Goal: Task Accomplishment & Management: Manage account settings

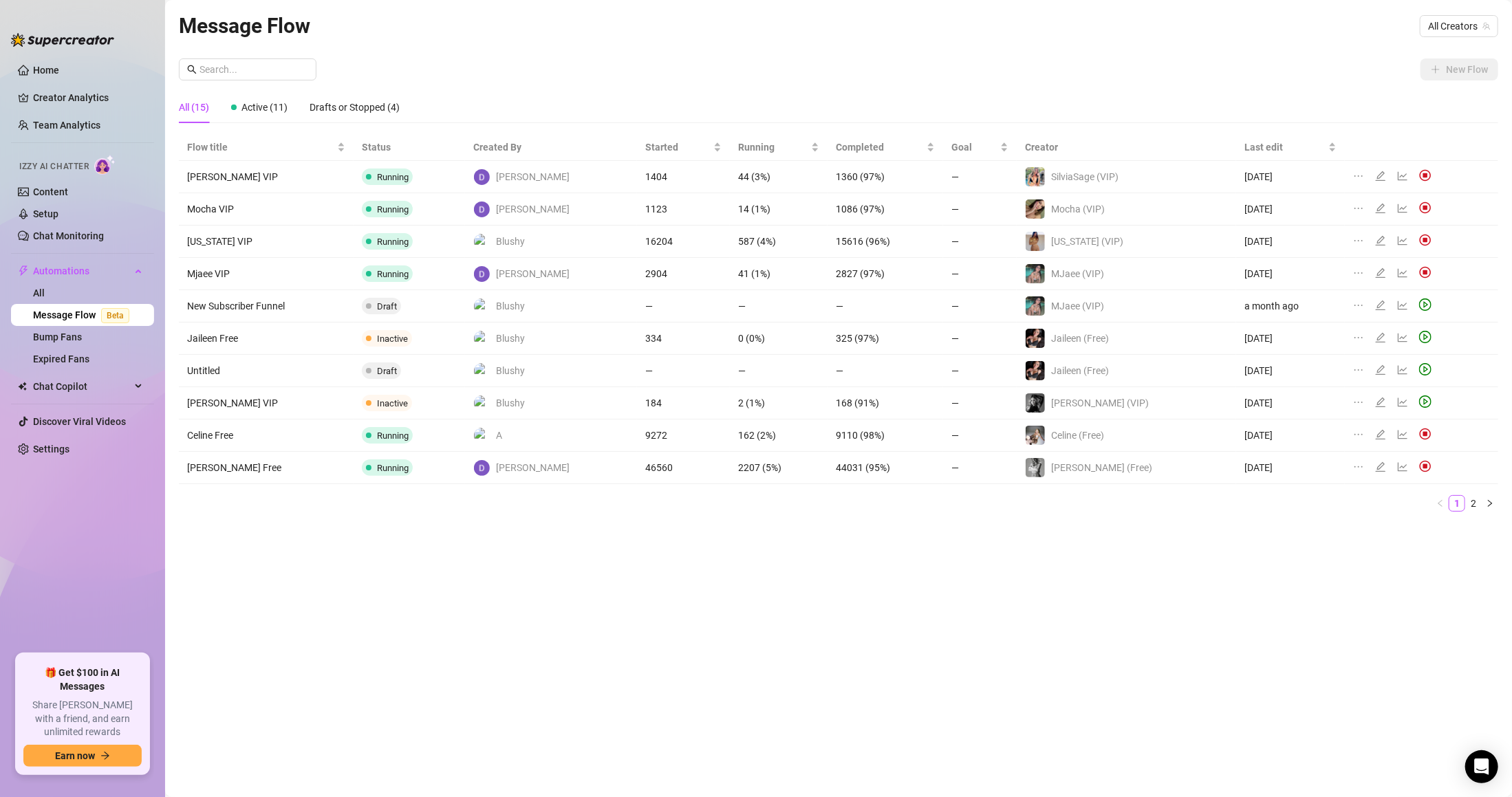
click at [299, 195] on td "Mocha VIP" at bounding box center [267, 209] width 175 height 32
click at [302, 68] on input "text" at bounding box center [254, 69] width 109 height 15
type input "jaz"
click at [80, 333] on link "Bump Fans" at bounding box center [57, 337] width 48 height 11
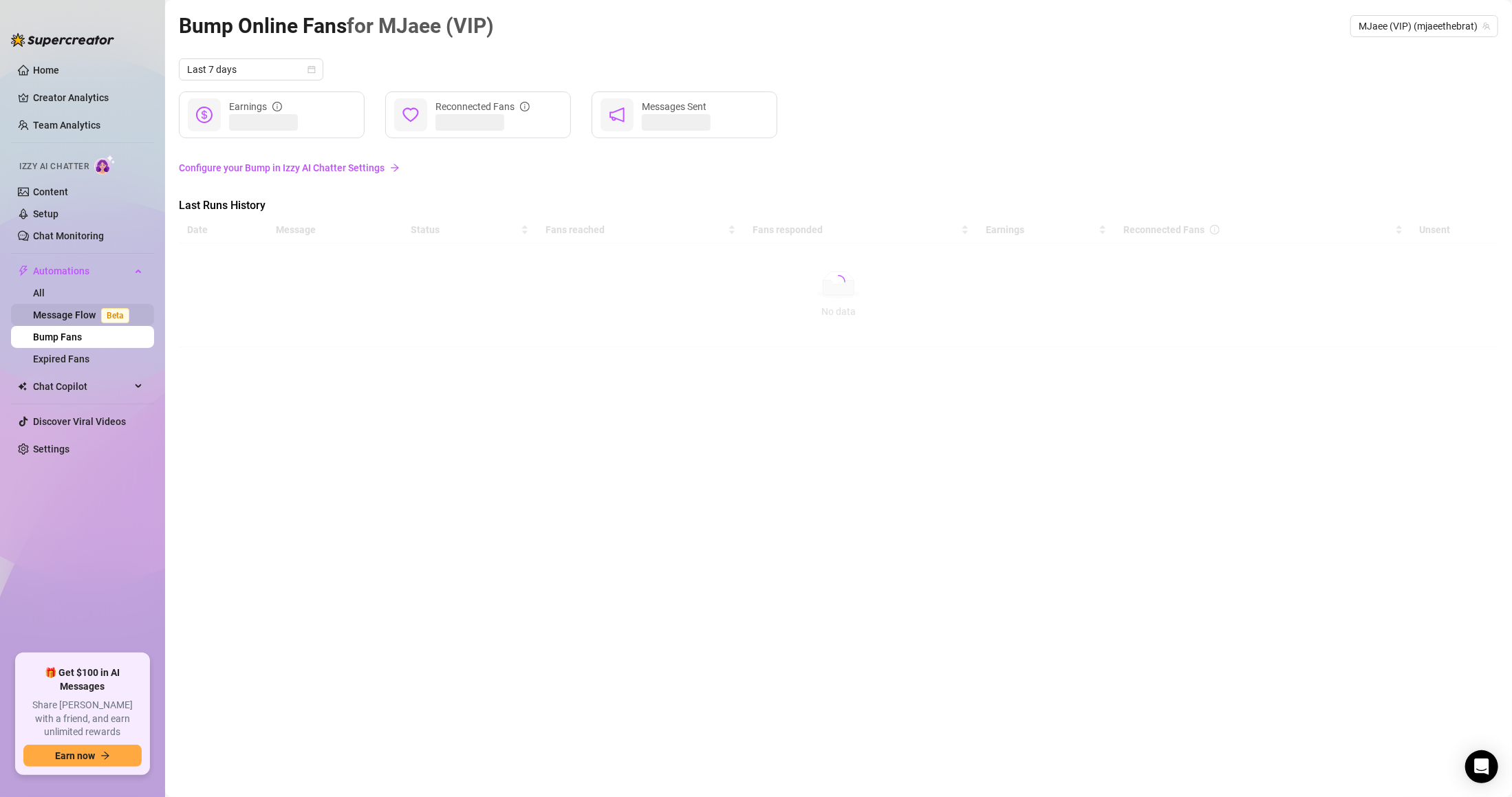
click at [82, 316] on link "Message Flow Beta" at bounding box center [84, 315] width 102 height 11
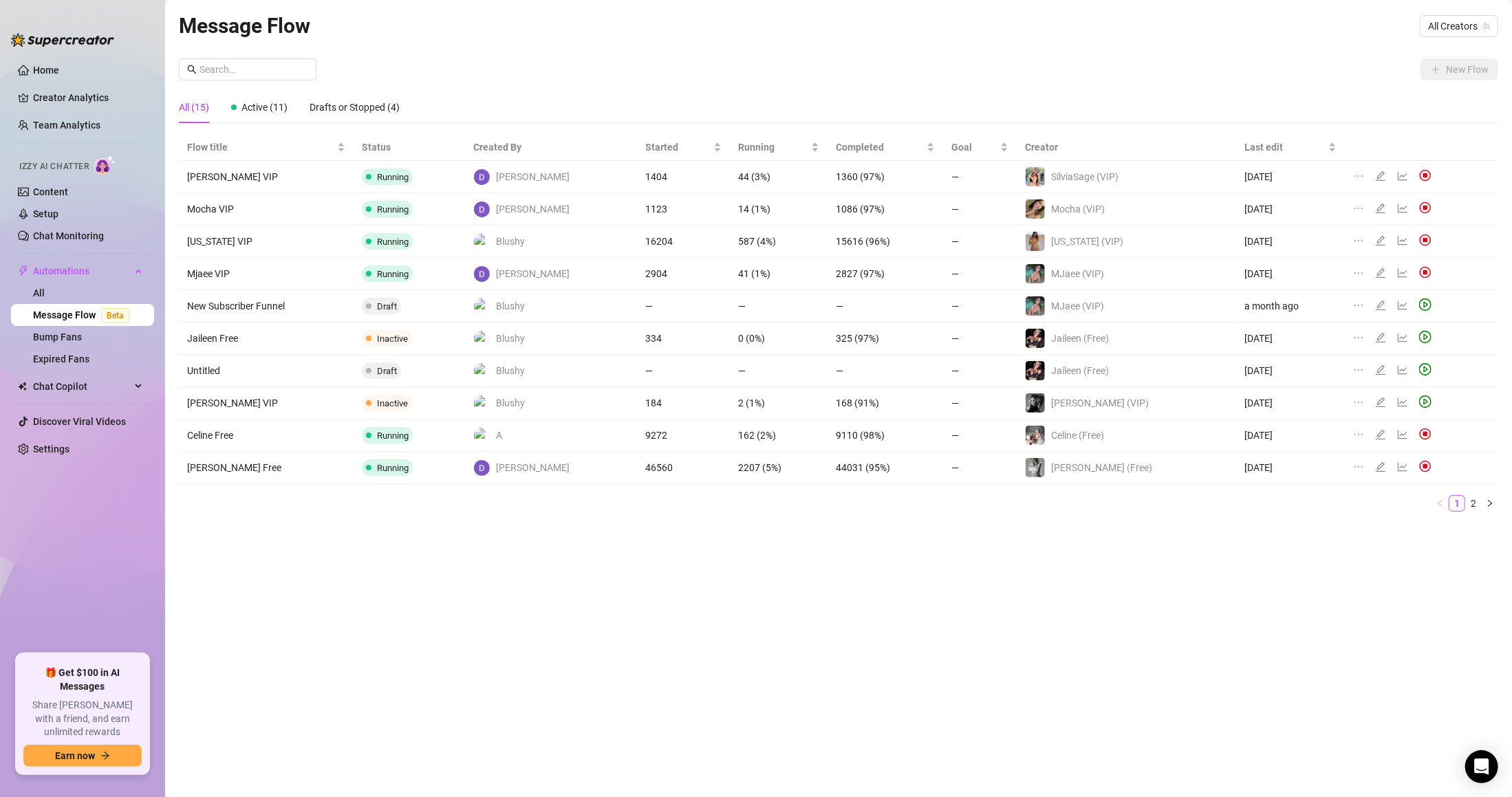
click at [209, 372] on td "Untitled" at bounding box center [267, 370] width 175 height 32
drag, startPoint x: 289, startPoint y: 60, endPoint x: 286, endPoint y: 68, distance: 8.5
click at [289, 61] on span at bounding box center [248, 69] width 138 height 22
type input "jaz"
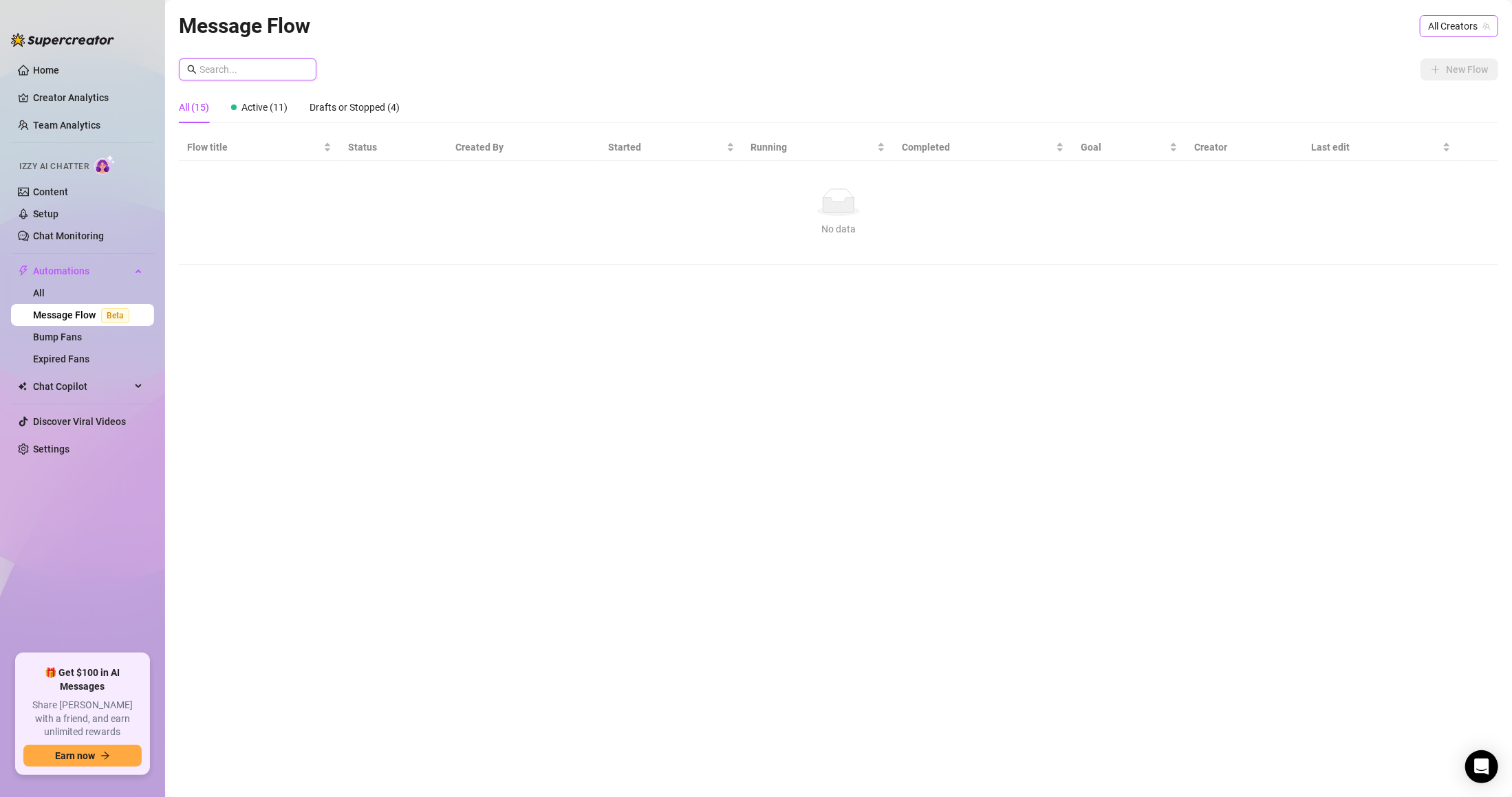
click at [1459, 16] on span "All Creators" at bounding box center [1459, 26] width 62 height 21
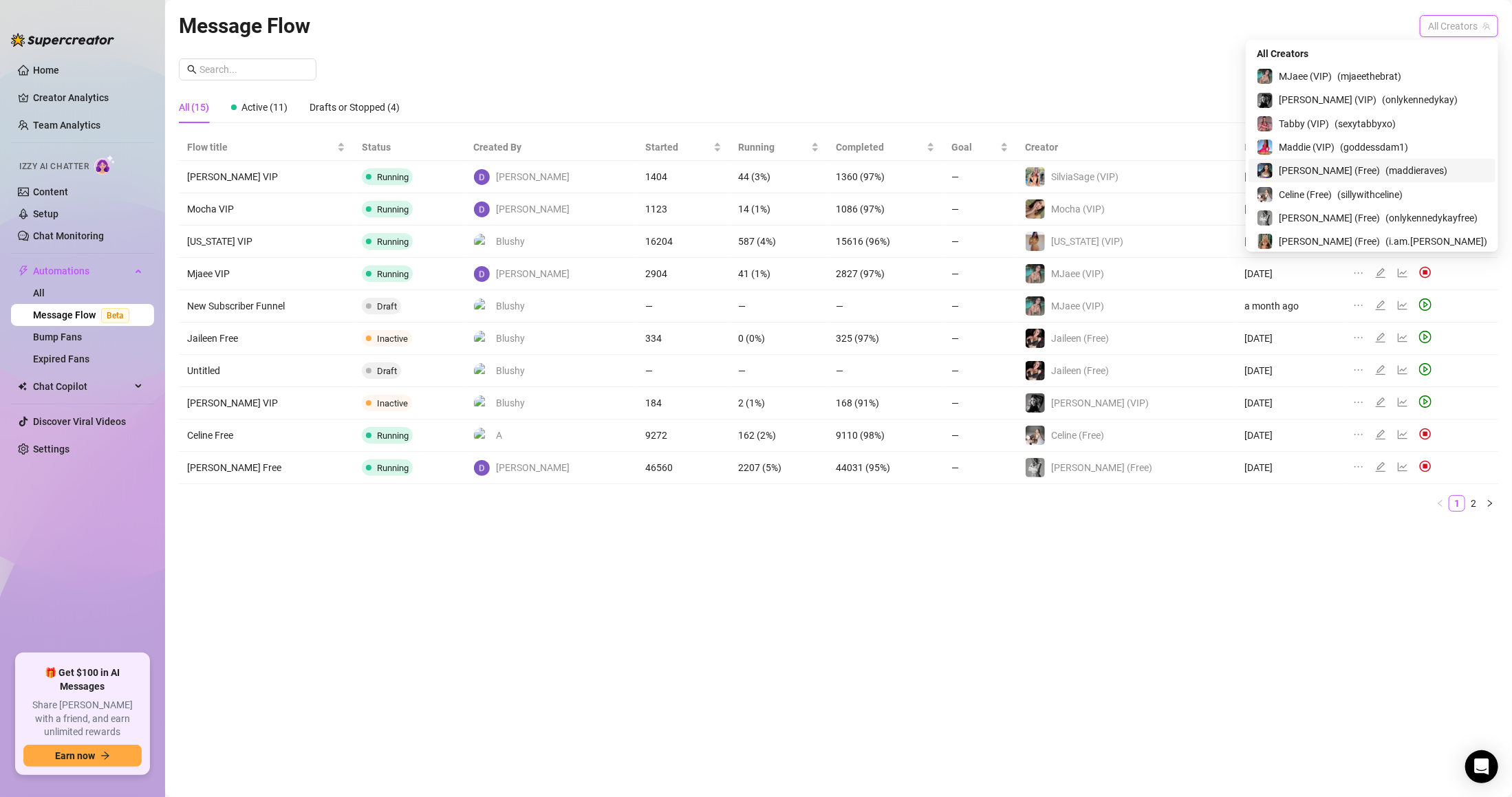
scroll to position [274, 0]
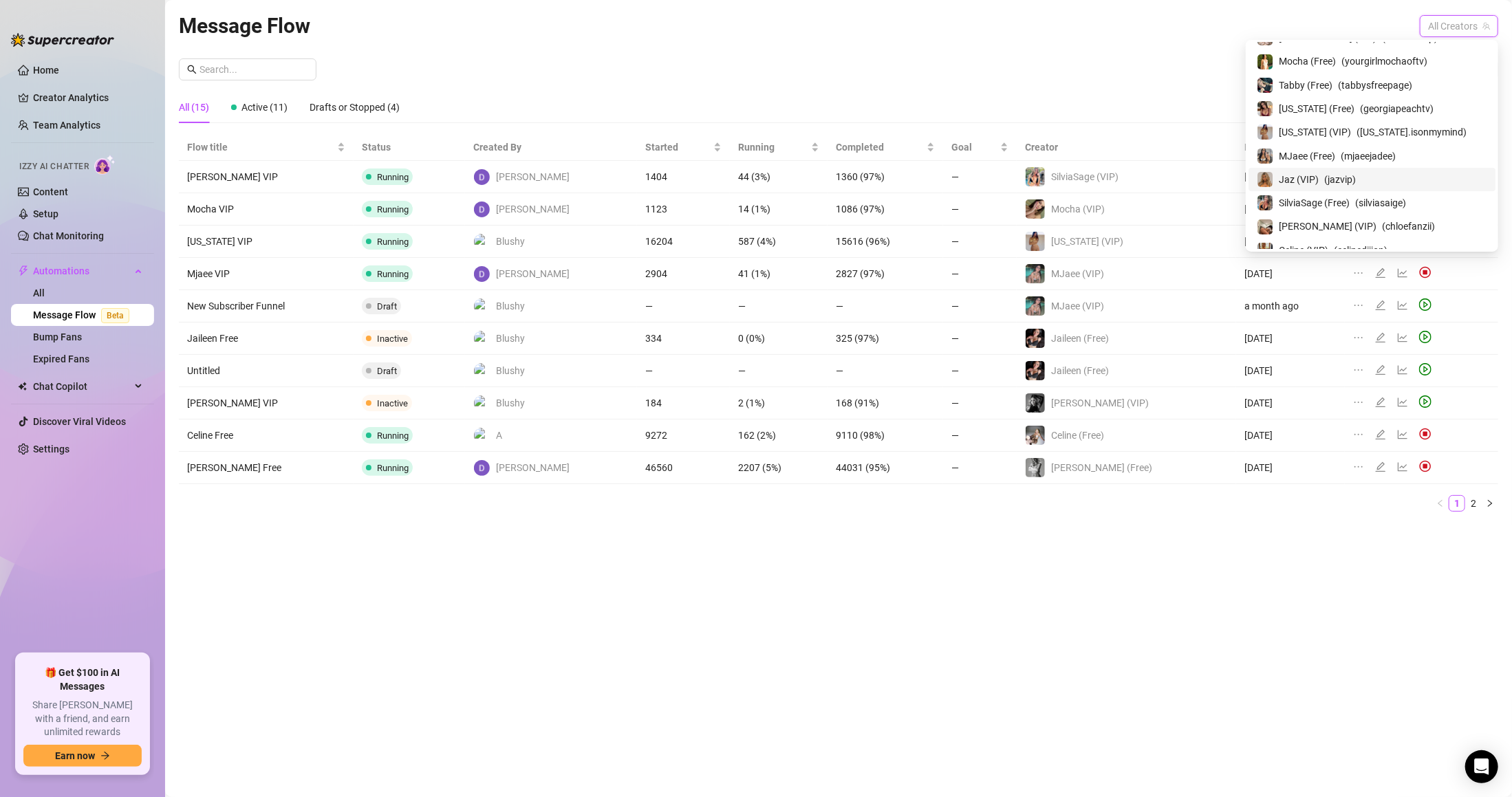
click at [1356, 172] on span "( jazvip )" at bounding box center [1340, 179] width 32 height 15
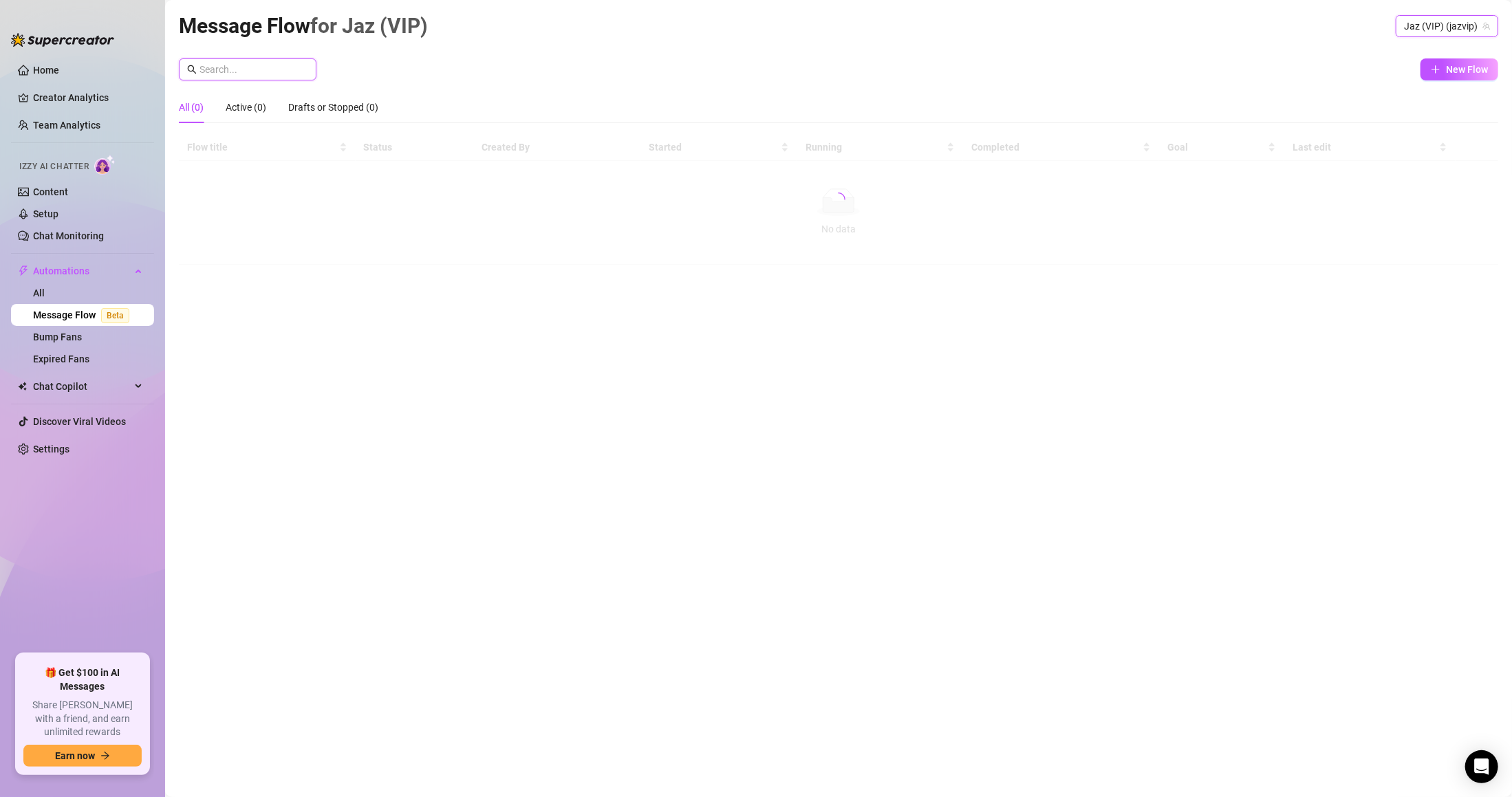
click at [282, 72] on input "text" at bounding box center [254, 69] width 109 height 15
click at [1306, 174] on icon "ellipsis" at bounding box center [1304, 175] width 11 height 11
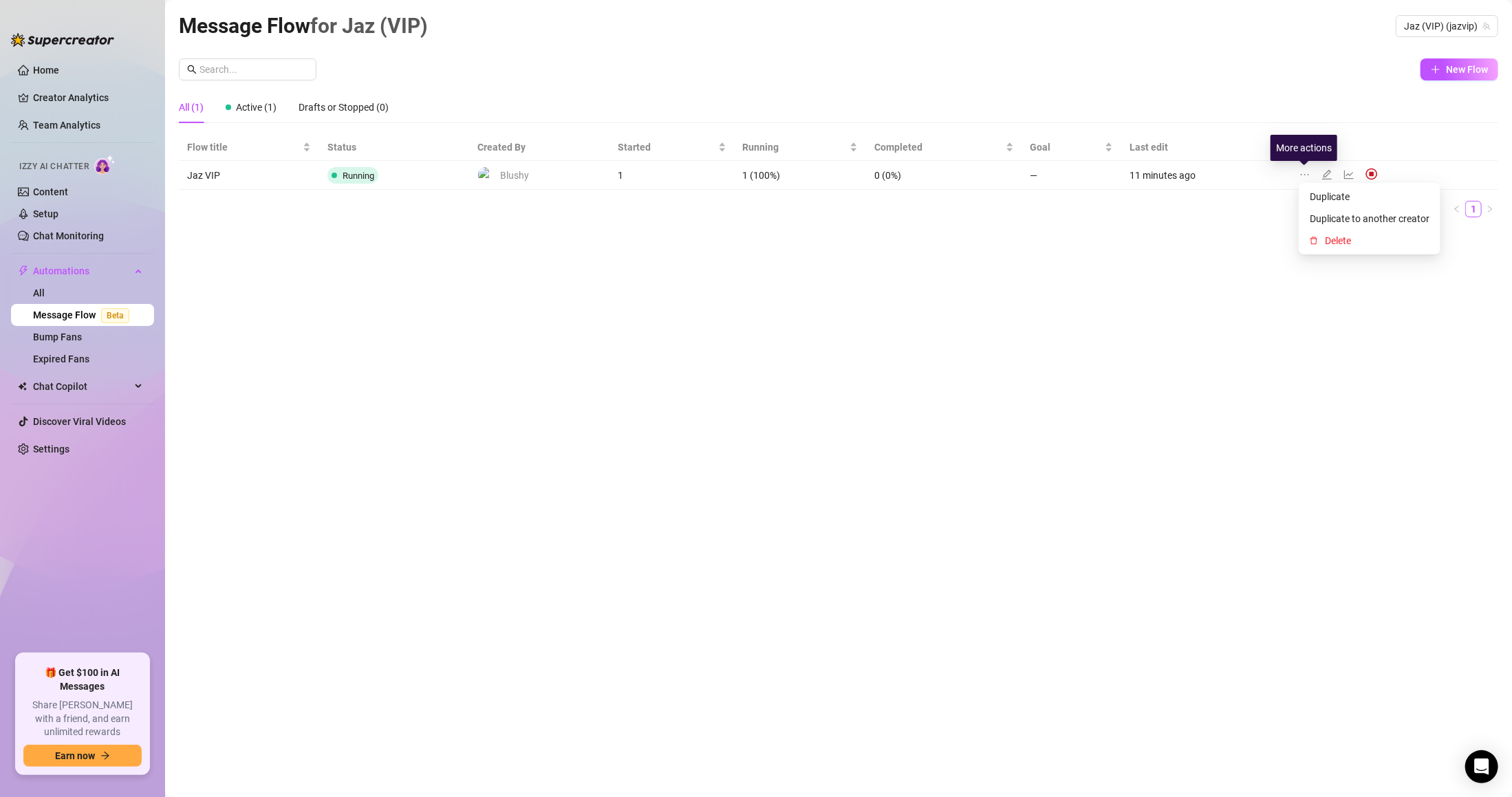
click at [1307, 170] on icon "ellipsis" at bounding box center [1304, 175] width 11 height 11
click at [1305, 170] on icon "ellipsis" at bounding box center [1304, 175] width 11 height 11
click at [1281, 171] on td "11 minutes ago" at bounding box center [1206, 175] width 170 height 29
